Goal: Find specific page/section: Find specific page/section

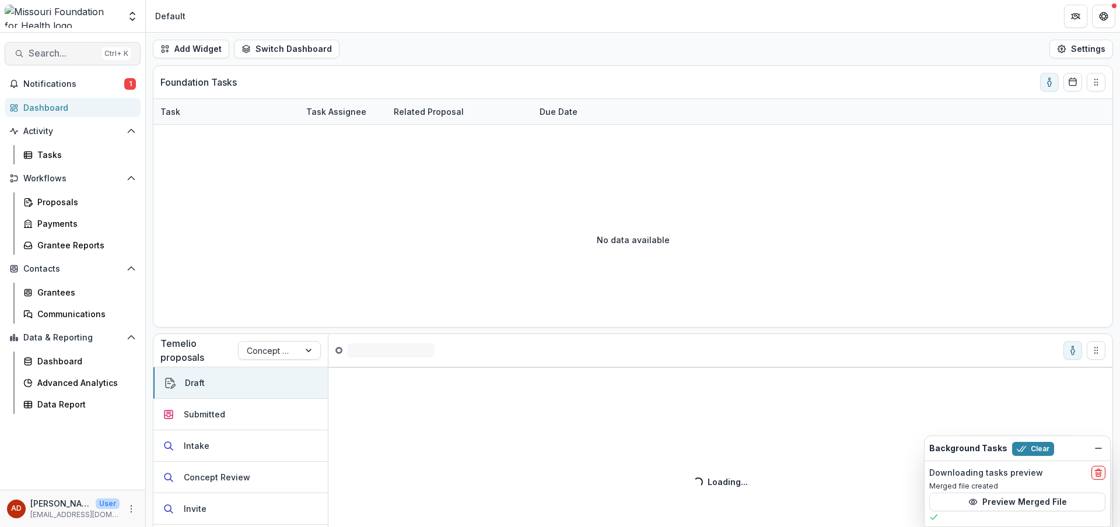
click at [55, 51] on span "Search..." at bounding box center [63, 53] width 69 height 11
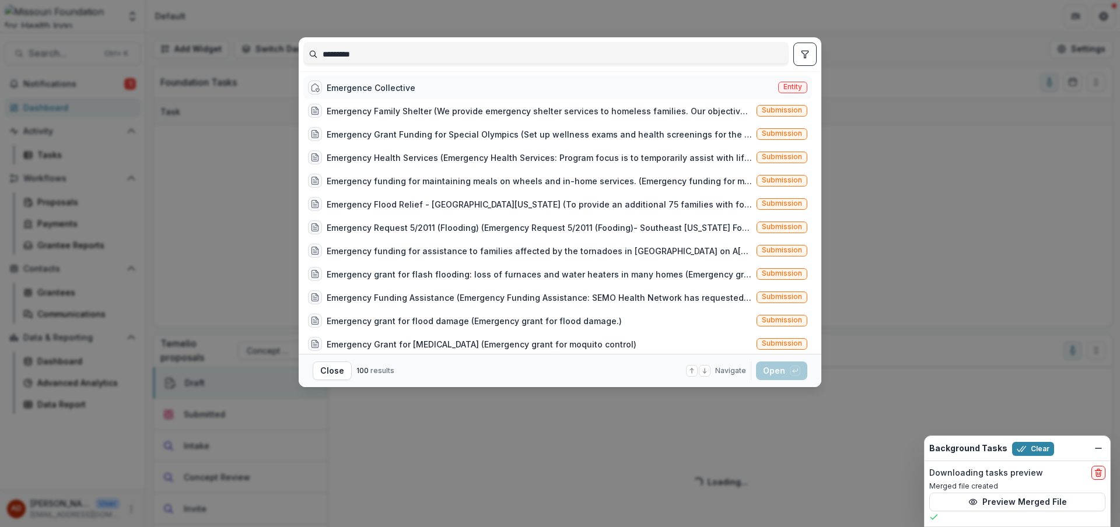
type input "*********"
click at [355, 88] on div "Emergence Collective" at bounding box center [371, 88] width 89 height 12
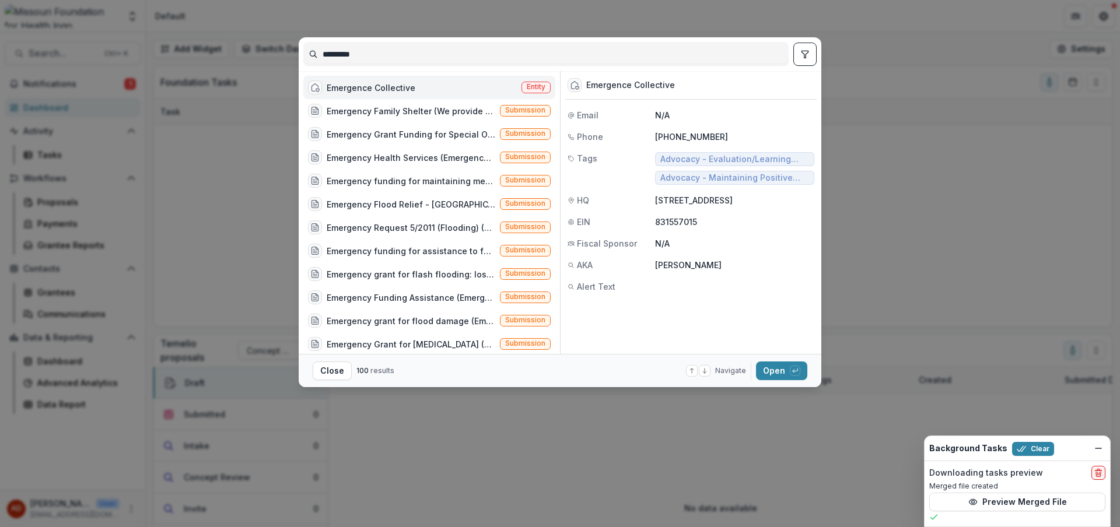
click at [369, 87] on div "Emergence Collective" at bounding box center [371, 88] width 89 height 12
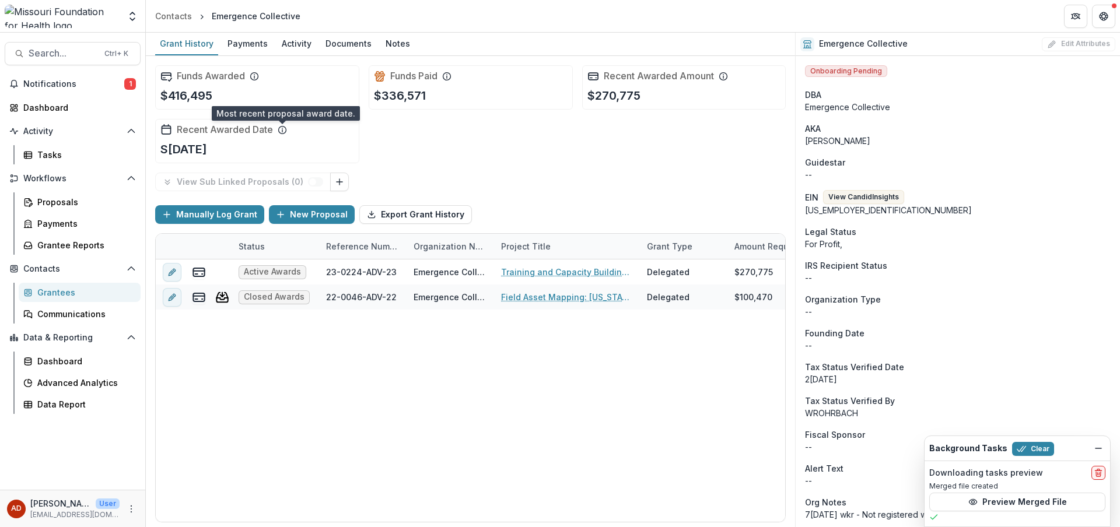
click at [282, 128] on icon at bounding box center [282, 128] width 1 height 1
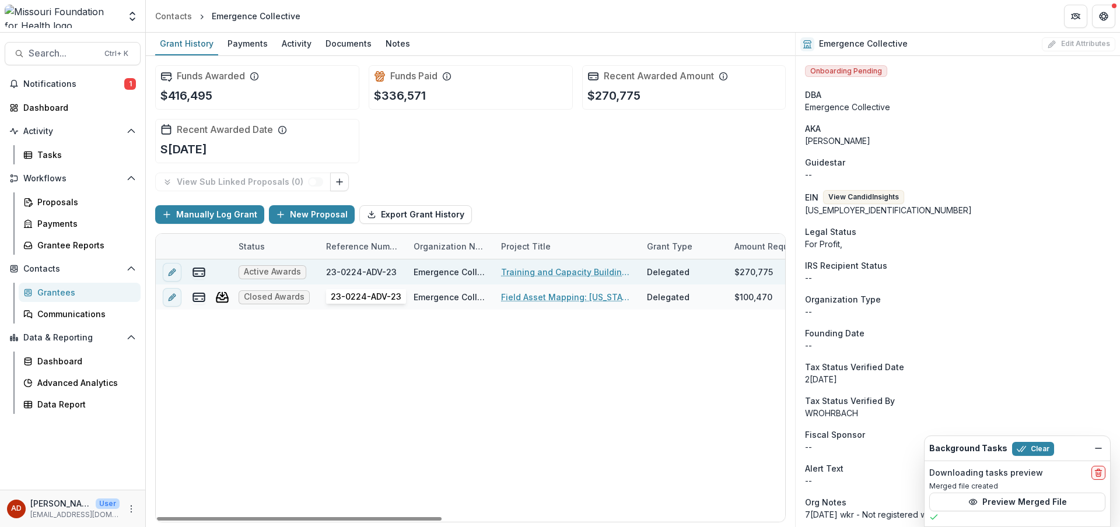
click at [354, 276] on div "23-0224-ADV-23" at bounding box center [361, 272] width 71 height 12
click at [400, 274] on div "23-0224-ADV-23" at bounding box center [363, 272] width 88 height 25
click at [507, 272] on link "Training and Capacity Building Support | Learning partner" at bounding box center [567, 272] width 132 height 12
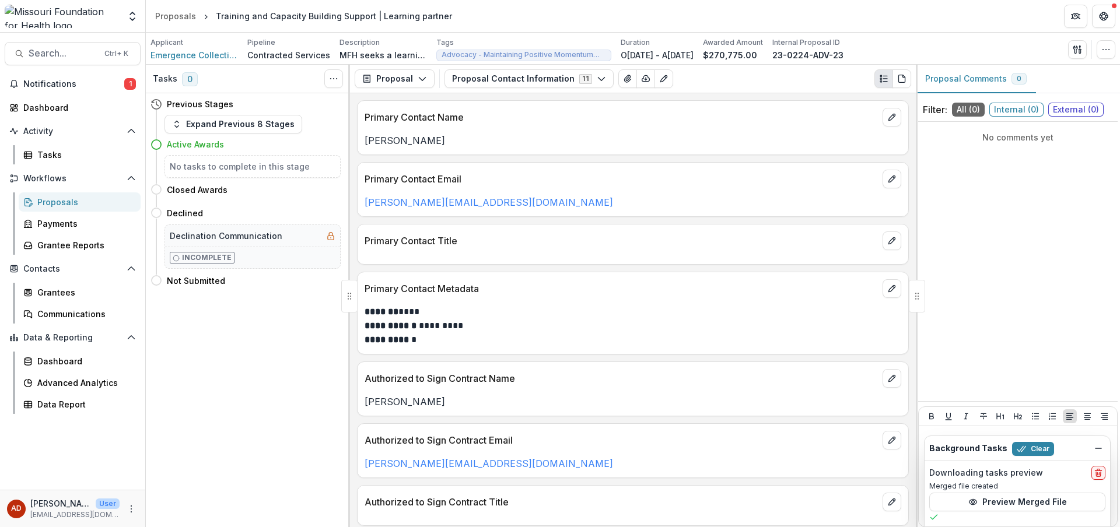
click at [973, 256] on div "No comments yet" at bounding box center [1018, 262] width 200 height 270
drag, startPoint x: 865, startPoint y: 54, endPoint x: 794, endPoint y: 56, distance: 71.2
click at [794, 56] on div "Applicant Emergence Collective Pipeline Contracted Services Description MFH see…" at bounding box center [633, 49] width 965 height 24
copy p "23-0224-ADV-23"
click at [978, 182] on div "No comments yet" at bounding box center [1018, 262] width 200 height 270
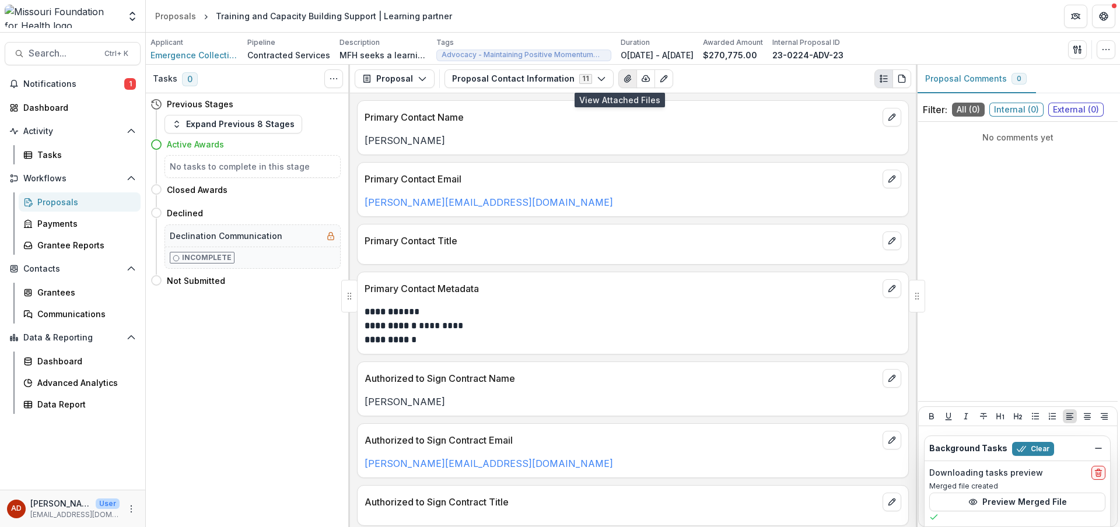
click at [623, 81] on icon "View Attached Files" at bounding box center [627, 78] width 9 height 9
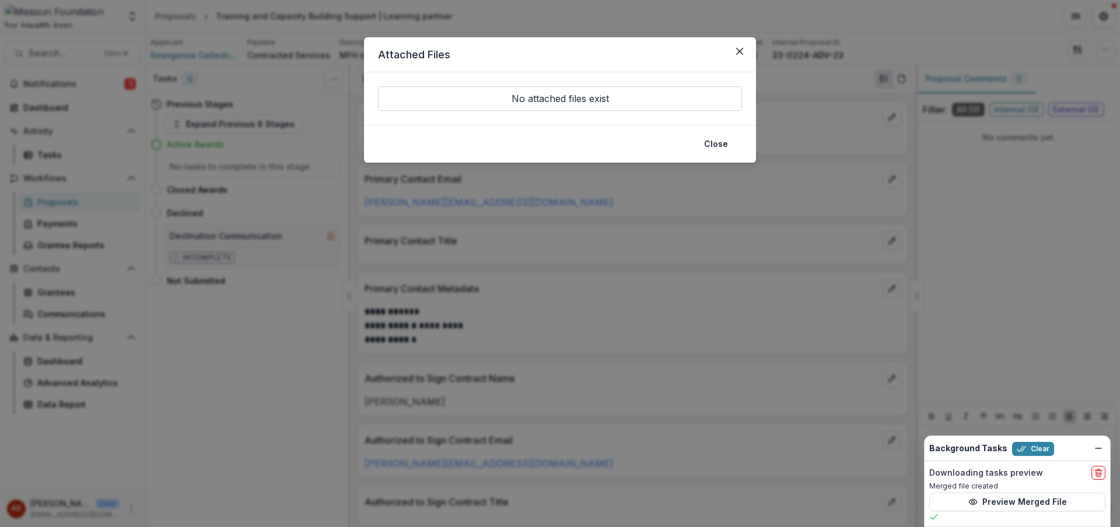
click at [616, 101] on p "No attached files exist" at bounding box center [560, 98] width 364 height 25
click at [539, 104] on p "No attached files exist" at bounding box center [560, 98] width 364 height 25
click at [713, 148] on button "Close" at bounding box center [716, 144] width 38 height 19
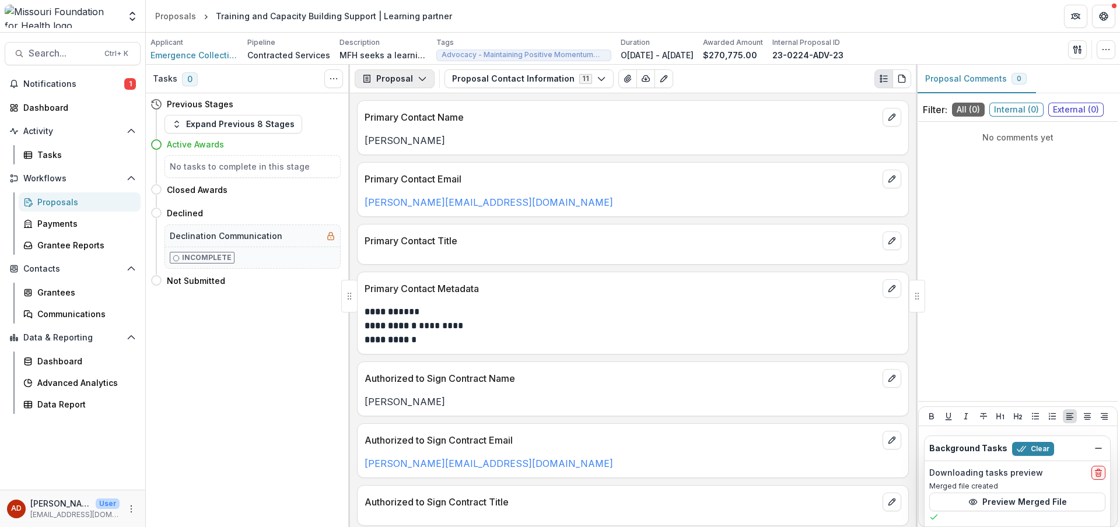
click at [407, 81] on button "Proposal" at bounding box center [395, 78] width 80 height 19
click at [426, 160] on div "Grant Agreements" at bounding box center [431, 163] width 107 height 12
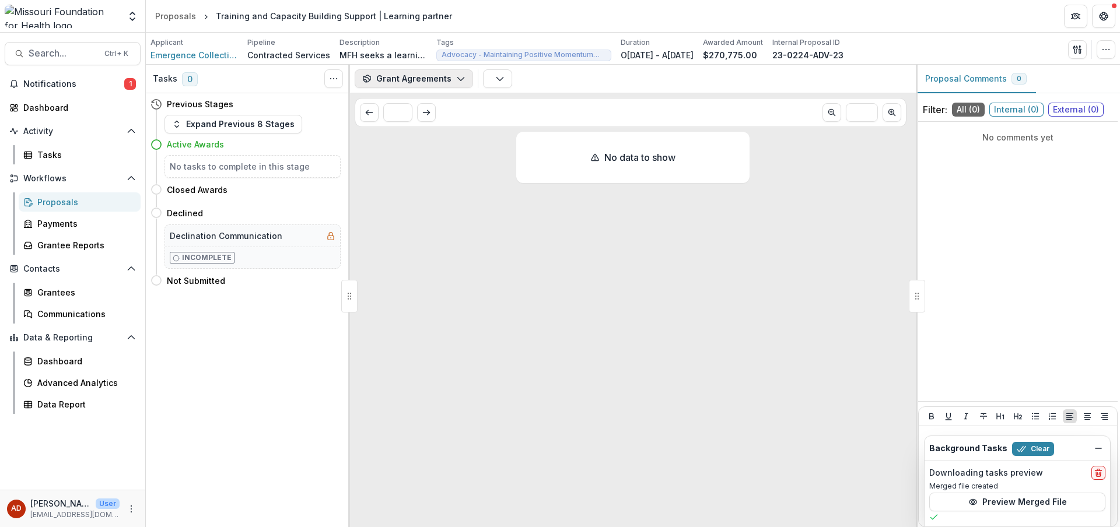
click at [439, 78] on button "Grant Agreements" at bounding box center [414, 78] width 118 height 19
click at [439, 141] on div "Reports" at bounding box center [431, 144] width 107 height 12
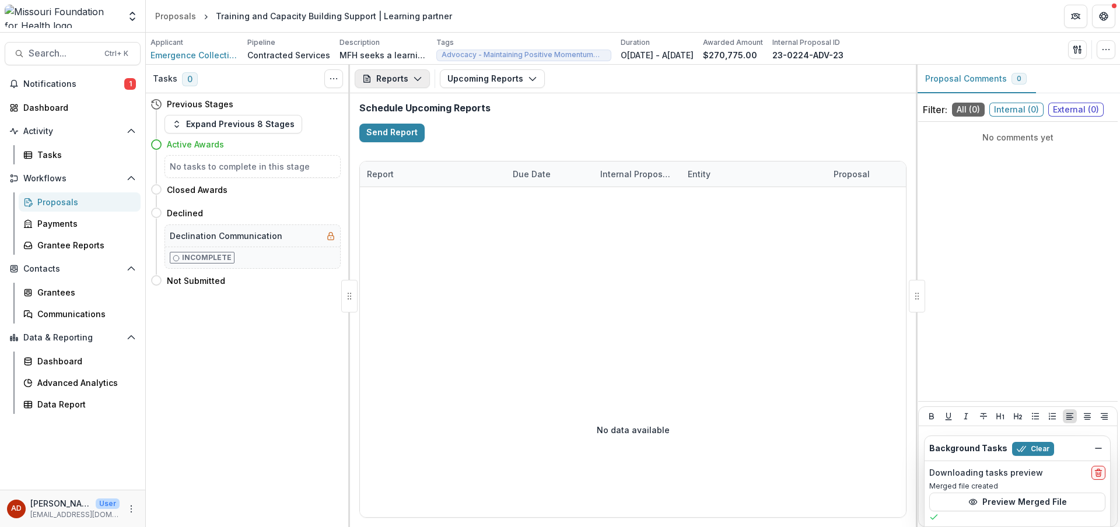
click at [391, 77] on button "Reports" at bounding box center [392, 78] width 75 height 19
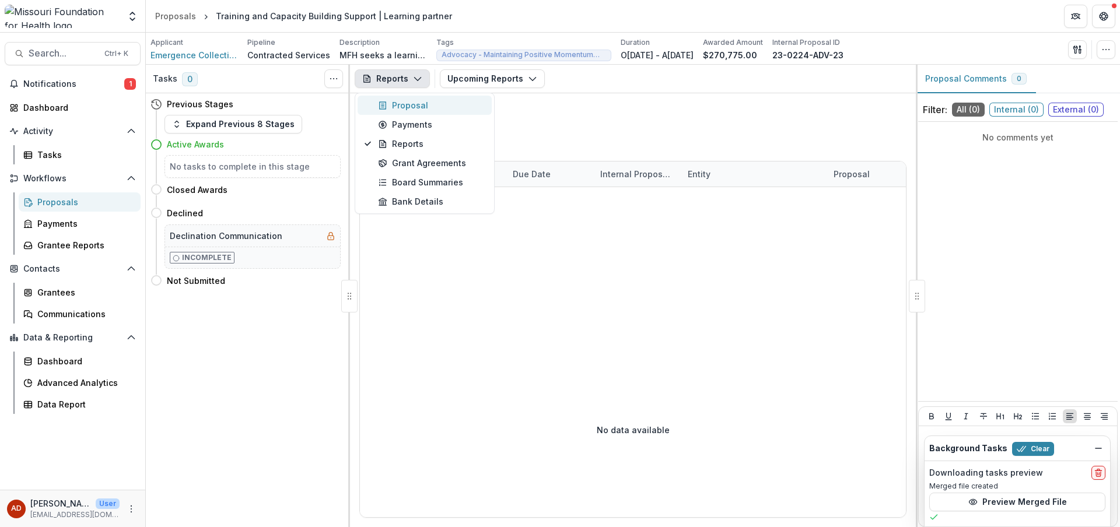
click at [405, 107] on div "Proposal" at bounding box center [431, 105] width 107 height 12
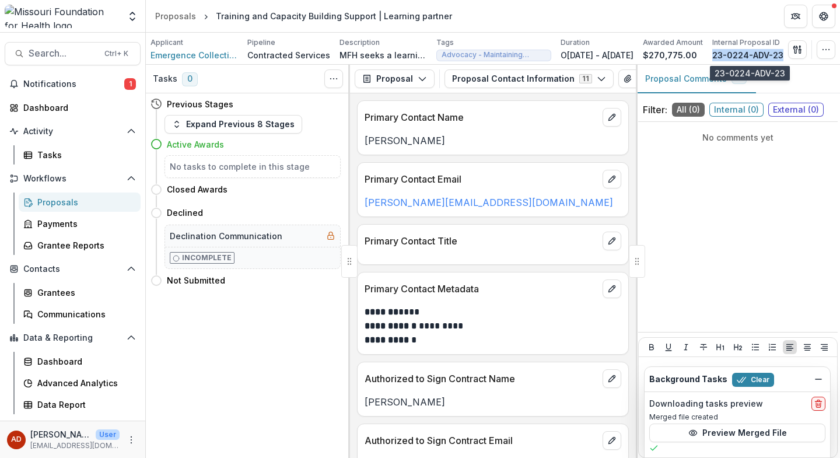
drag, startPoint x: 716, startPoint y: 52, endPoint x: 801, endPoint y: 54, distance: 85.2
click at [784, 54] on p "23-0224-ADV-23" at bounding box center [747, 55] width 71 height 12
copy p "23-0224-ADV-23"
click at [396, 76] on button "Proposal" at bounding box center [395, 78] width 80 height 19
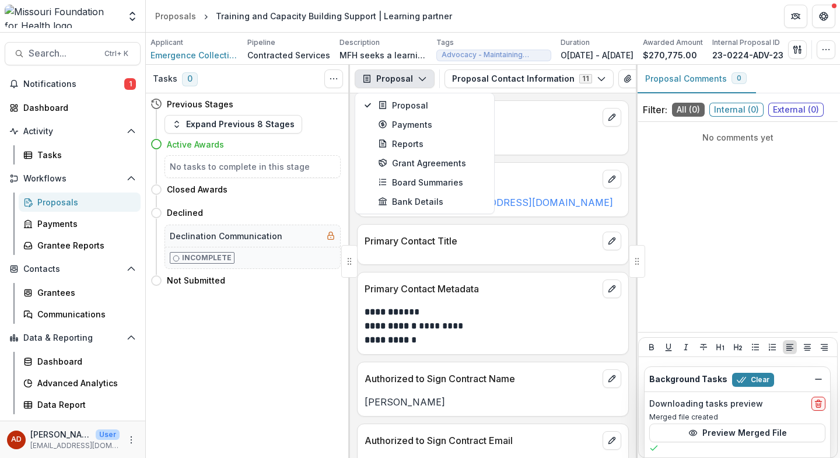
click at [696, 207] on div "No comments yet" at bounding box center [738, 227] width 200 height 201
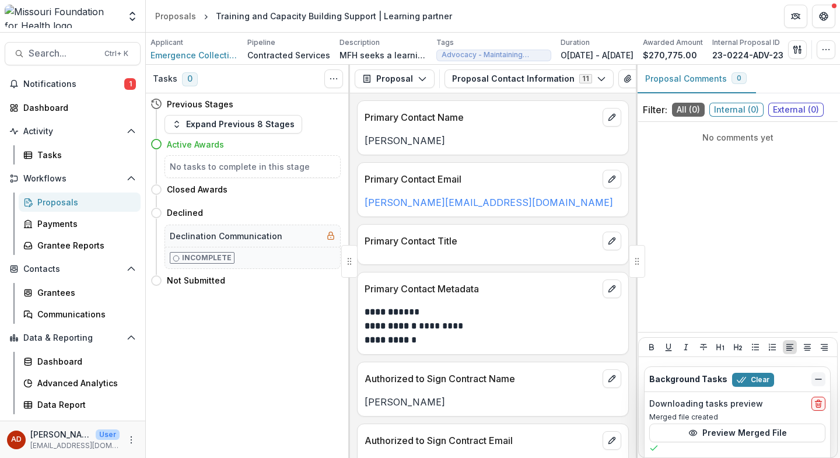
click at [823, 377] on icon "Dismiss" at bounding box center [818, 379] width 9 height 9
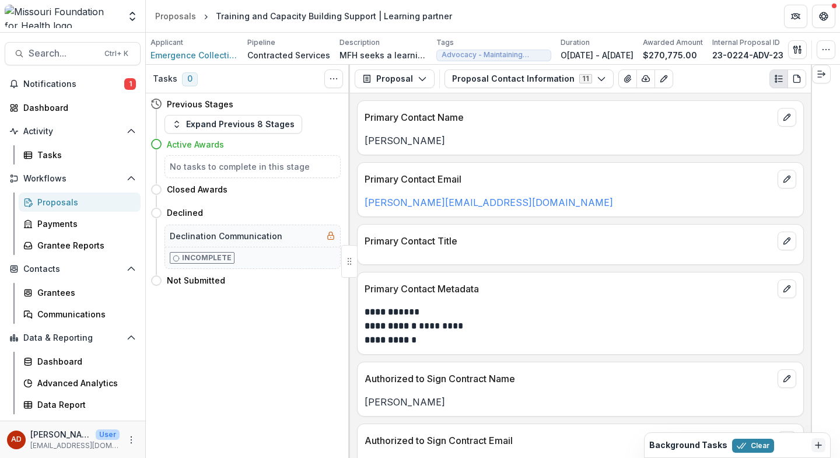
click at [719, 237] on p "Primary Contact Title" at bounding box center [569, 241] width 408 height 14
click at [820, 239] on div at bounding box center [825, 261] width 29 height 393
drag, startPoint x: 812, startPoint y: 246, endPoint x: 805, endPoint y: 247, distance: 6.5
click at [805, 247] on div "**********" at bounding box center [493, 261] width 694 height 393
click at [821, 78] on icon "Expand right" at bounding box center [821, 73] width 9 height 9
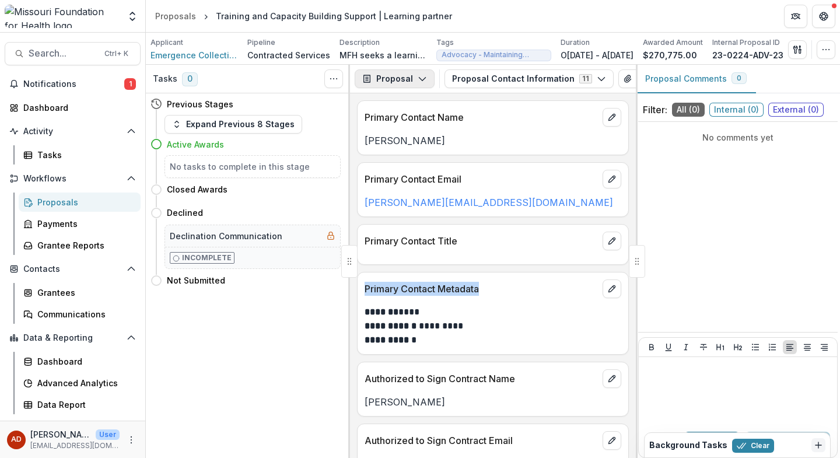
click at [387, 82] on button "Proposal" at bounding box center [395, 78] width 80 height 19
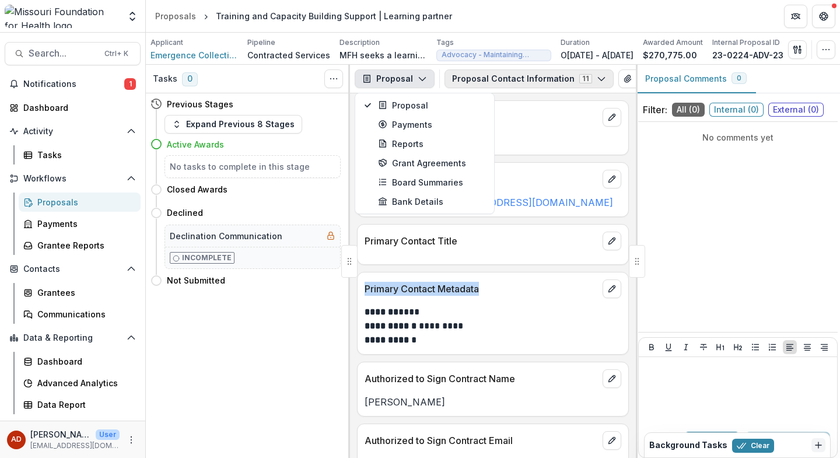
click at [597, 81] on icon "button" at bounding box center [601, 78] width 9 height 9
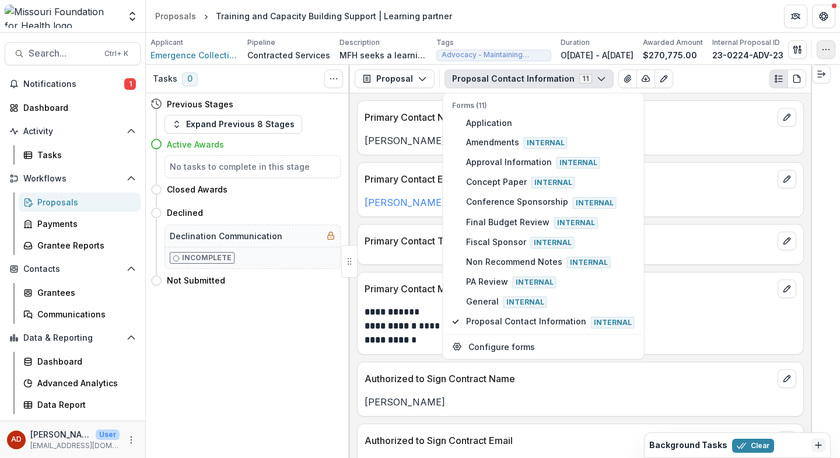
click at [824, 51] on icon "button" at bounding box center [825, 49] width 9 height 9
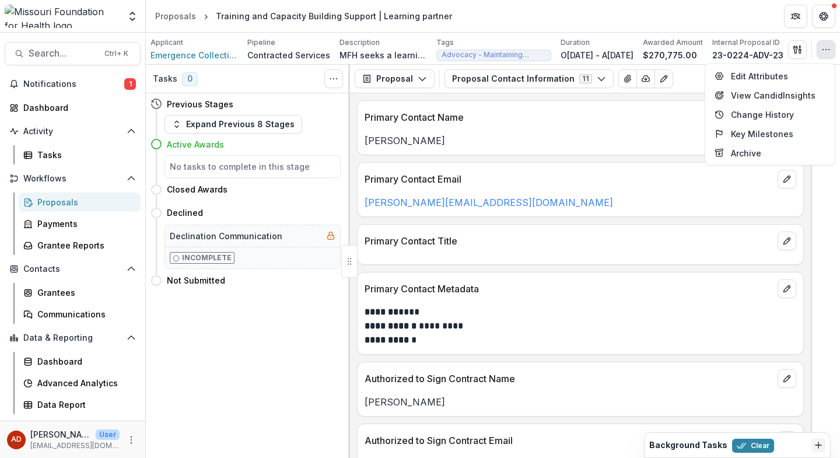
click at [222, 325] on div "Tasks 0 Show Cancelled Tasks Previous Stages Expand Previous 8 Stages Active Aw…" at bounding box center [248, 261] width 204 height 393
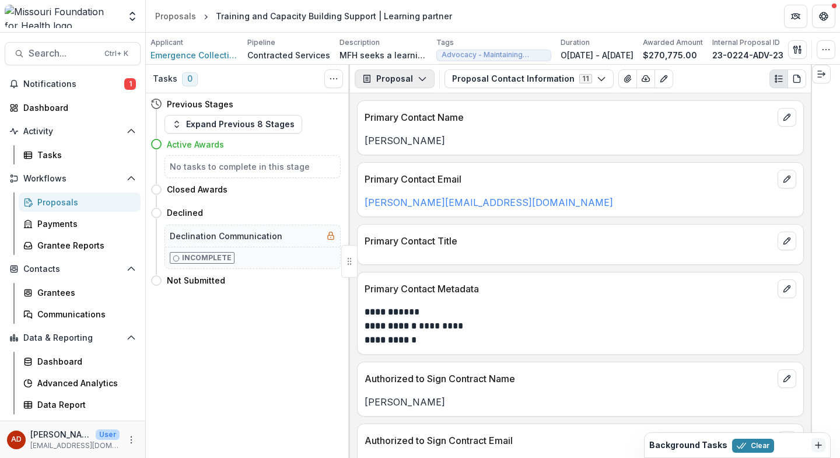
click at [414, 81] on button "Proposal" at bounding box center [395, 78] width 80 height 19
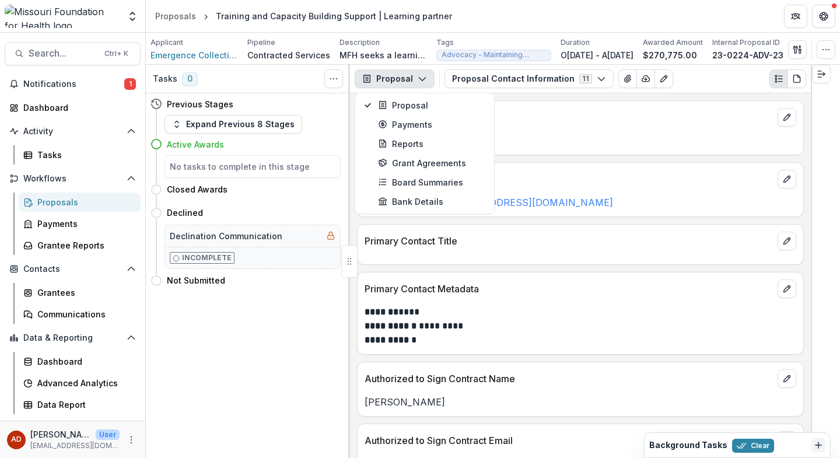
click at [306, 356] on div "Tasks 0 Show Cancelled Tasks Previous Stages Expand Previous 8 Stages Active Aw…" at bounding box center [248, 261] width 204 height 393
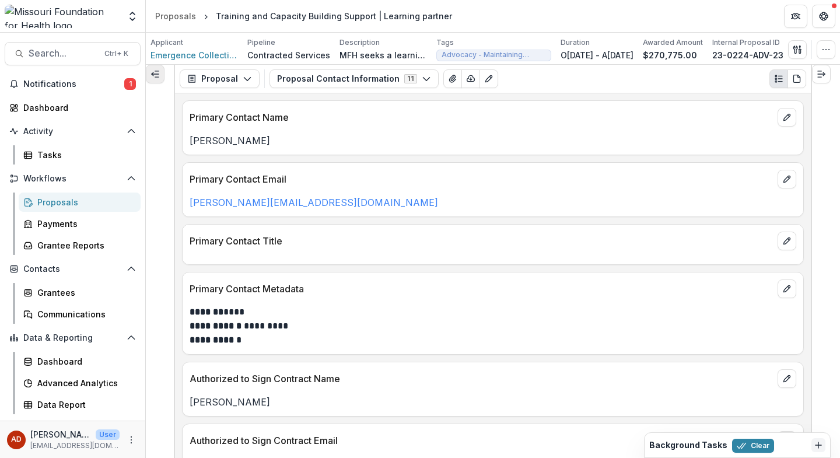
click at [165, 79] on button "Expand left" at bounding box center [155, 74] width 19 height 19
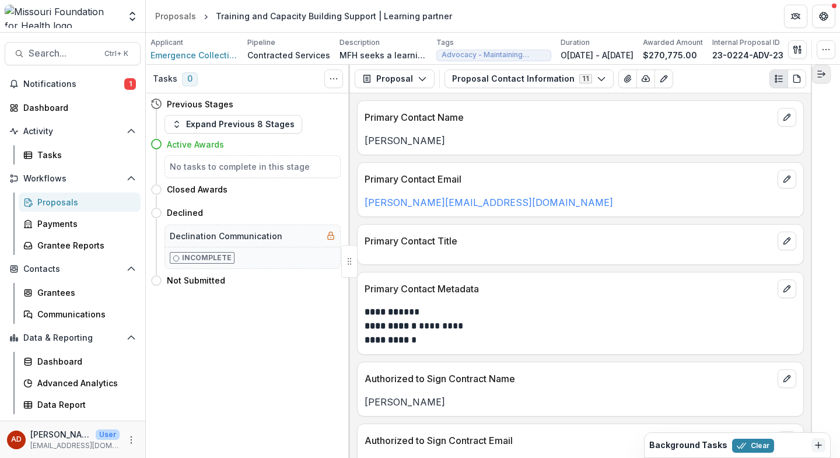
click at [824, 75] on icon "Expand right" at bounding box center [821, 73] width 9 height 9
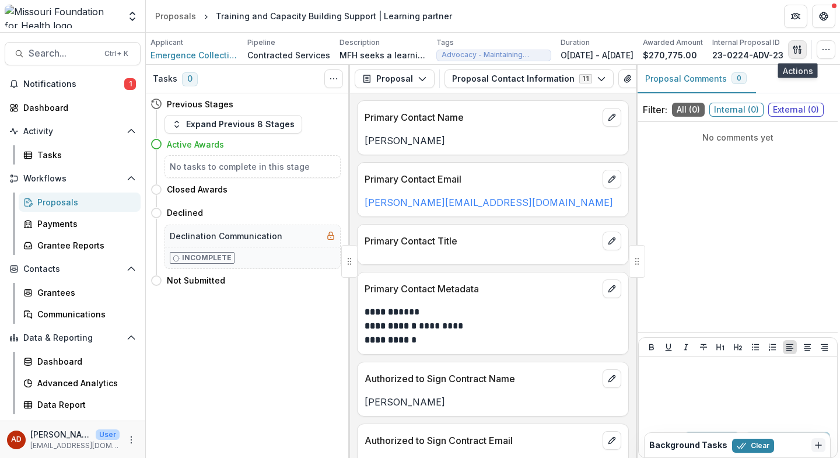
click at [801, 47] on icon "button" at bounding box center [797, 49] width 9 height 9
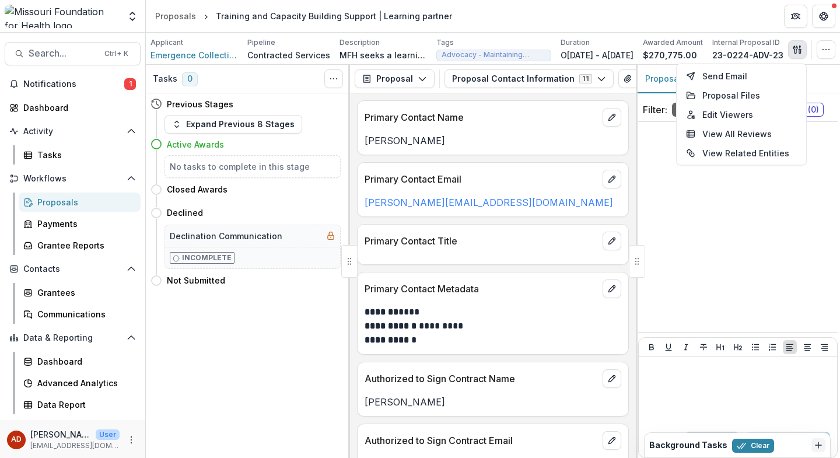
click at [746, 278] on div "No comments yet" at bounding box center [738, 227] width 200 height 201
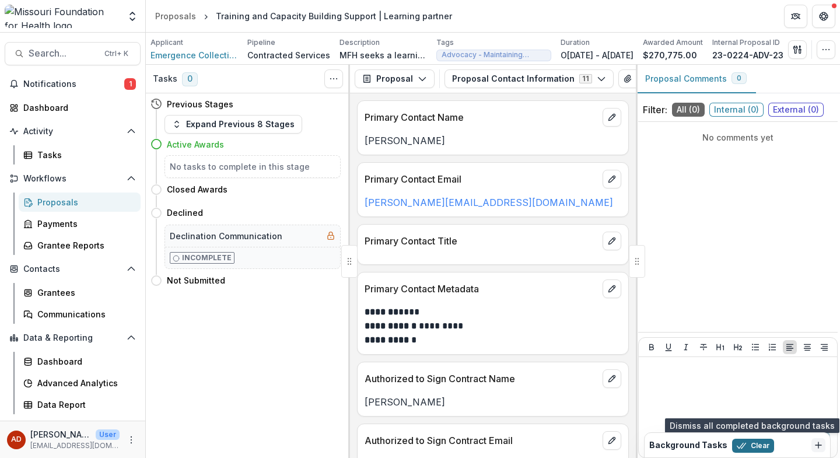
click at [753, 450] on button "Clear" at bounding box center [753, 446] width 42 height 14
